Goal: Navigation & Orientation: Find specific page/section

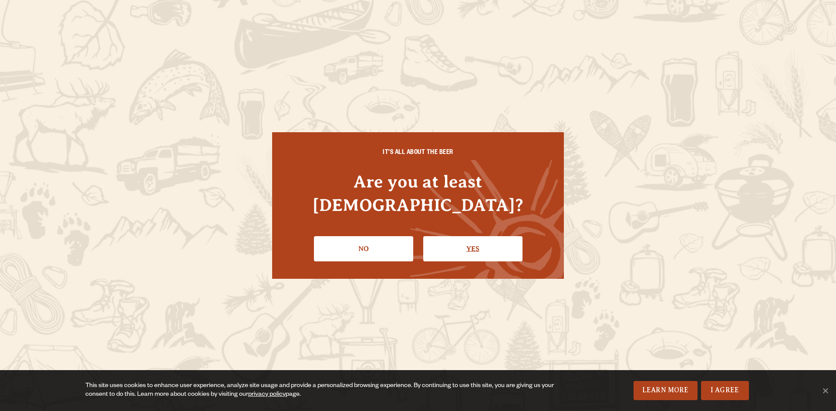
click at [467, 239] on link "Yes" at bounding box center [472, 248] width 99 height 25
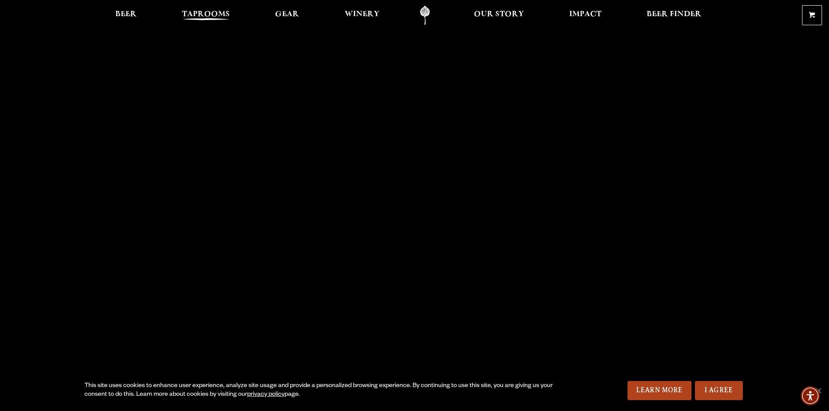
click at [223, 22] on link "Taprooms" at bounding box center [205, 16] width 59 height 20
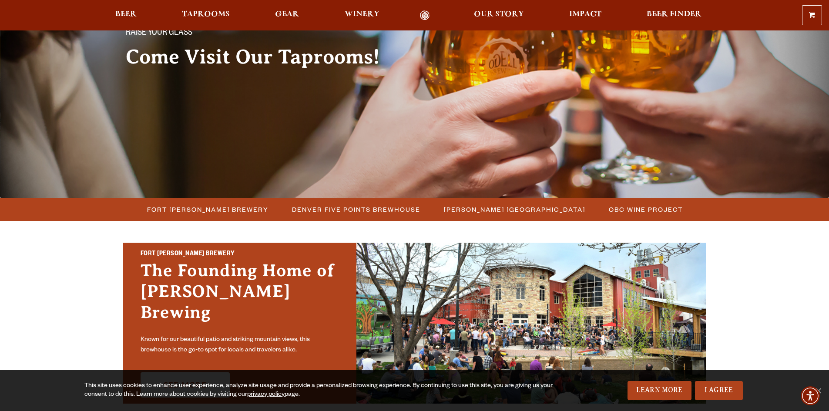
scroll to position [174, 0]
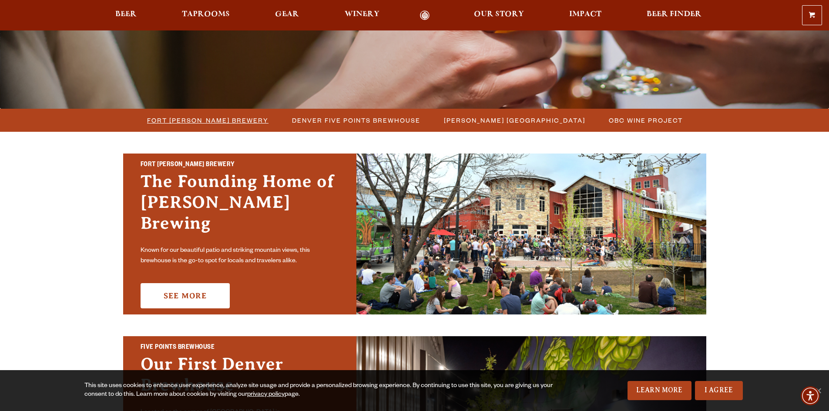
click at [215, 122] on span "Fort [PERSON_NAME] Brewery" at bounding box center [207, 120] width 121 height 13
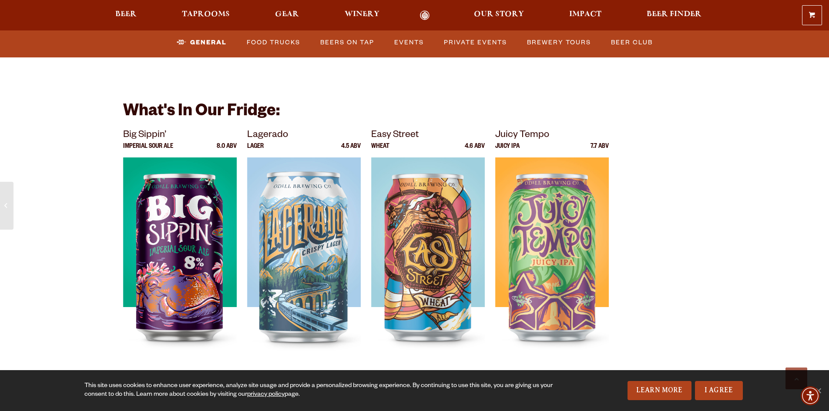
scroll to position [3135, 0]
